Goal: Check status: Check status

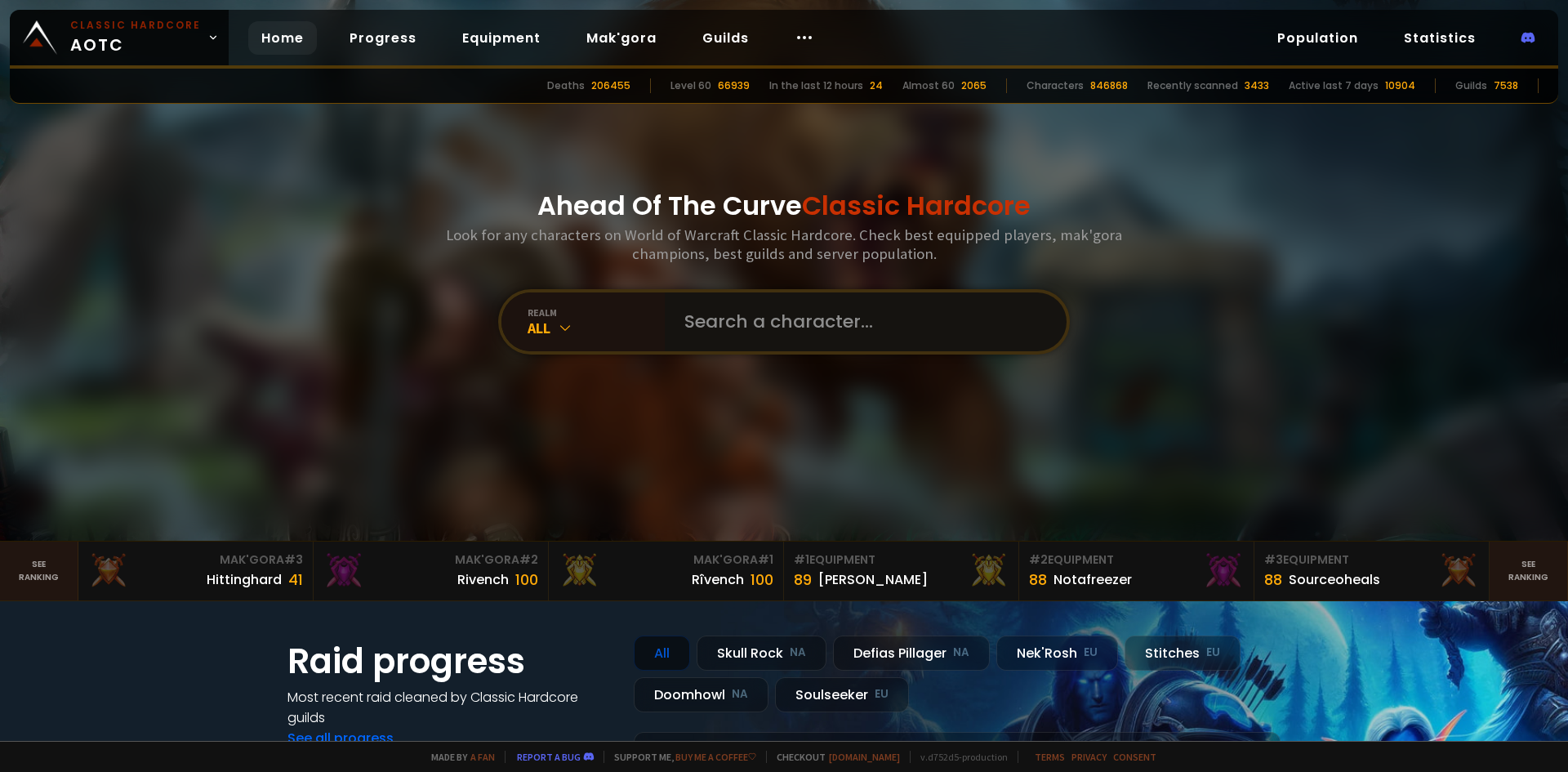
click at [800, 322] on input "text" at bounding box center [860, 321] width 372 height 59
type input "fallinguop"
click at [771, 311] on input "text" at bounding box center [860, 321] width 372 height 59
type input "falingup"
click at [779, 331] on input "text" at bounding box center [860, 321] width 372 height 59
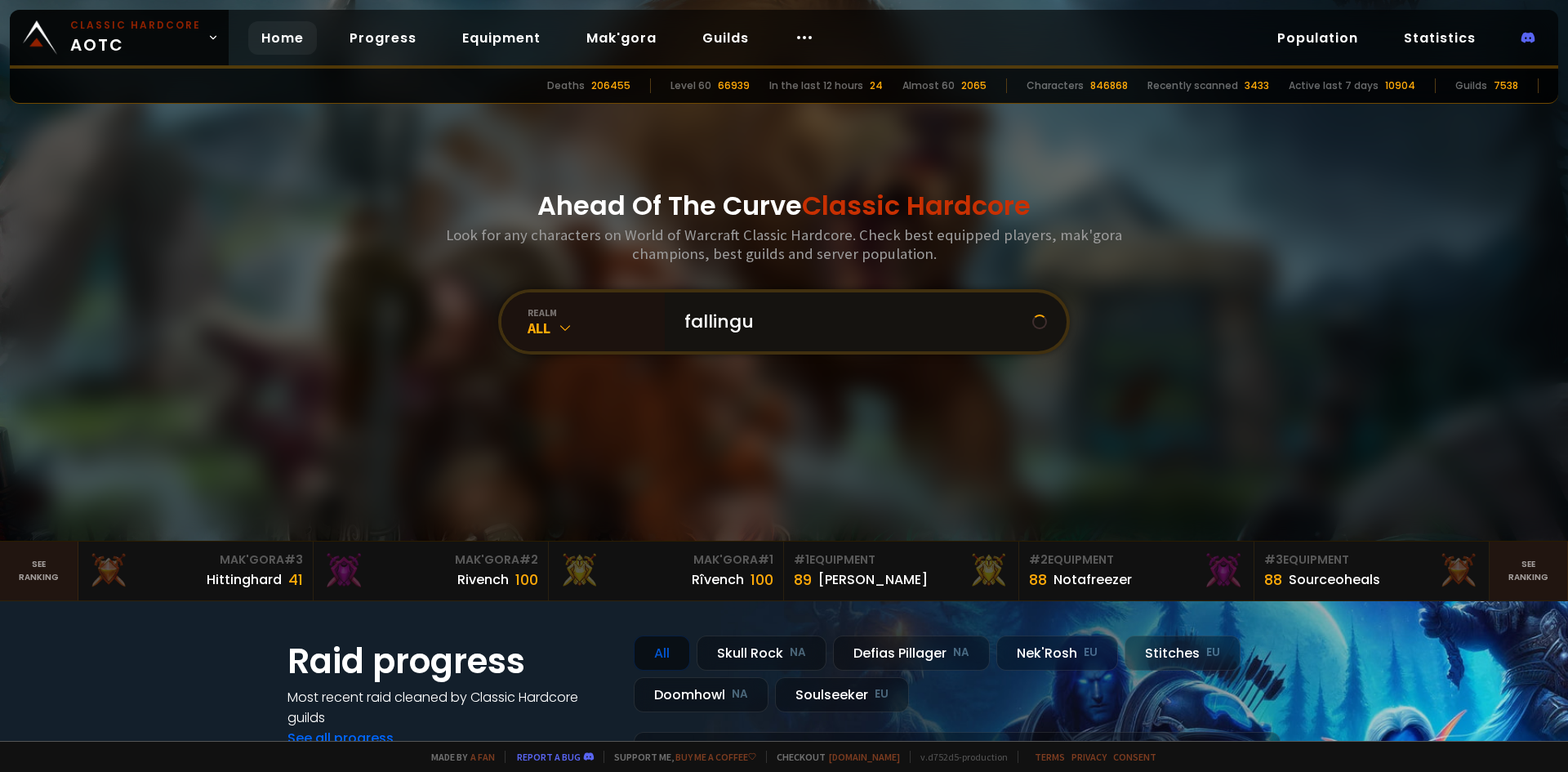
type input "fallingup"
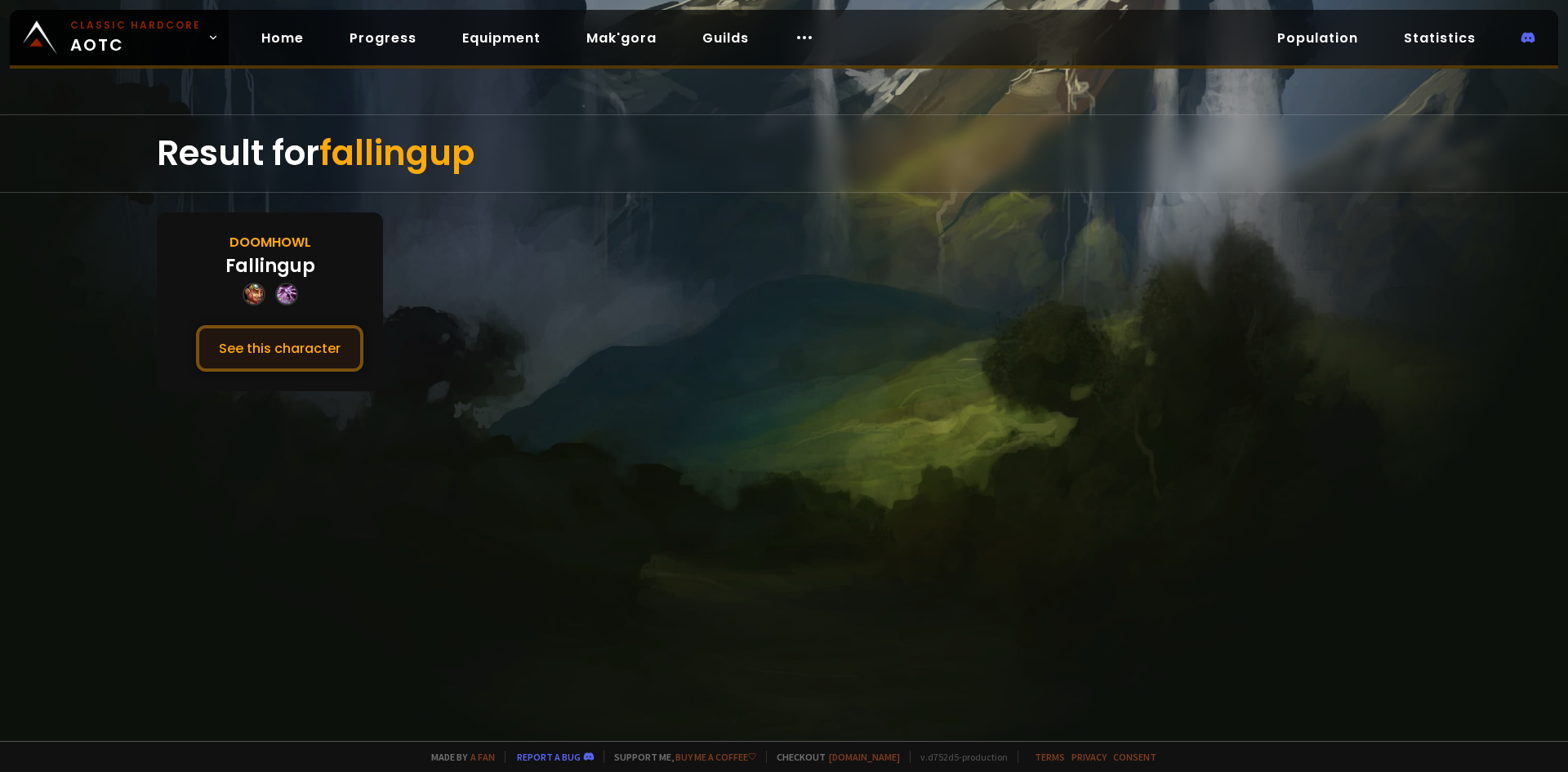
click at [264, 365] on button "See this character" at bounding box center [280, 348] width 167 height 47
